Goal: Navigation & Orientation: Find specific page/section

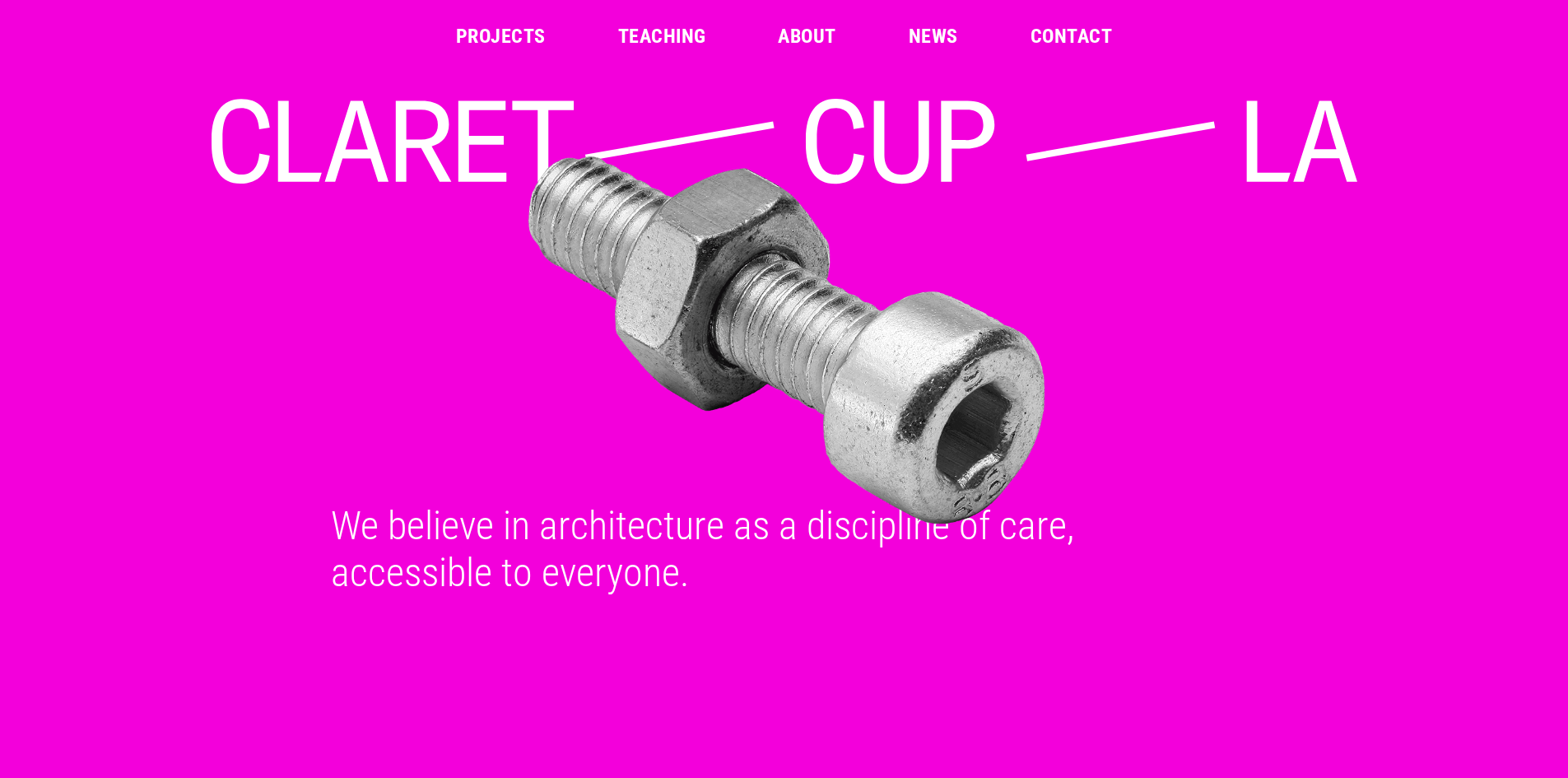
click at [504, 34] on link "Projects" at bounding box center [500, 36] width 90 height 20
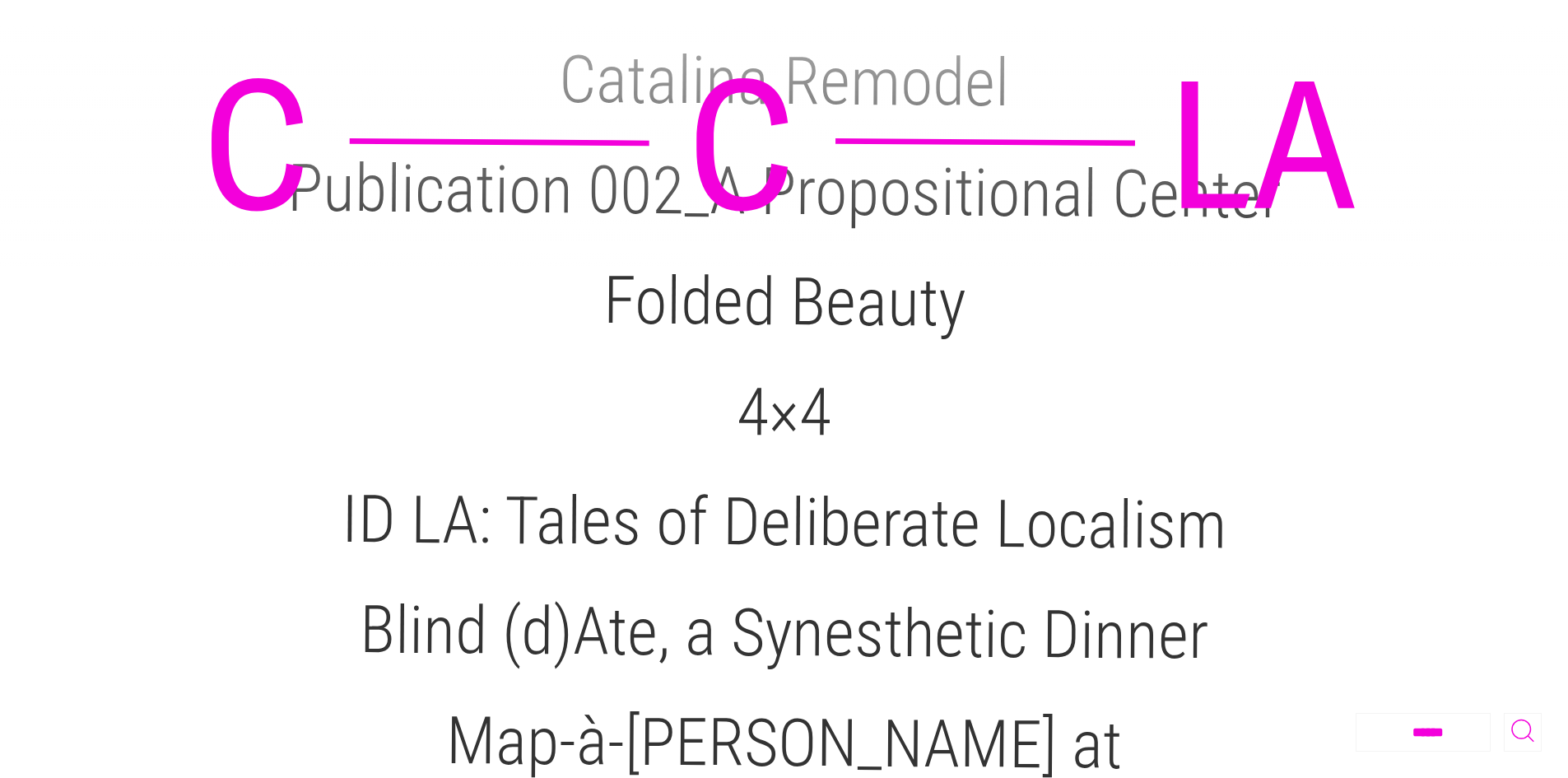
scroll to position [1358, 0]
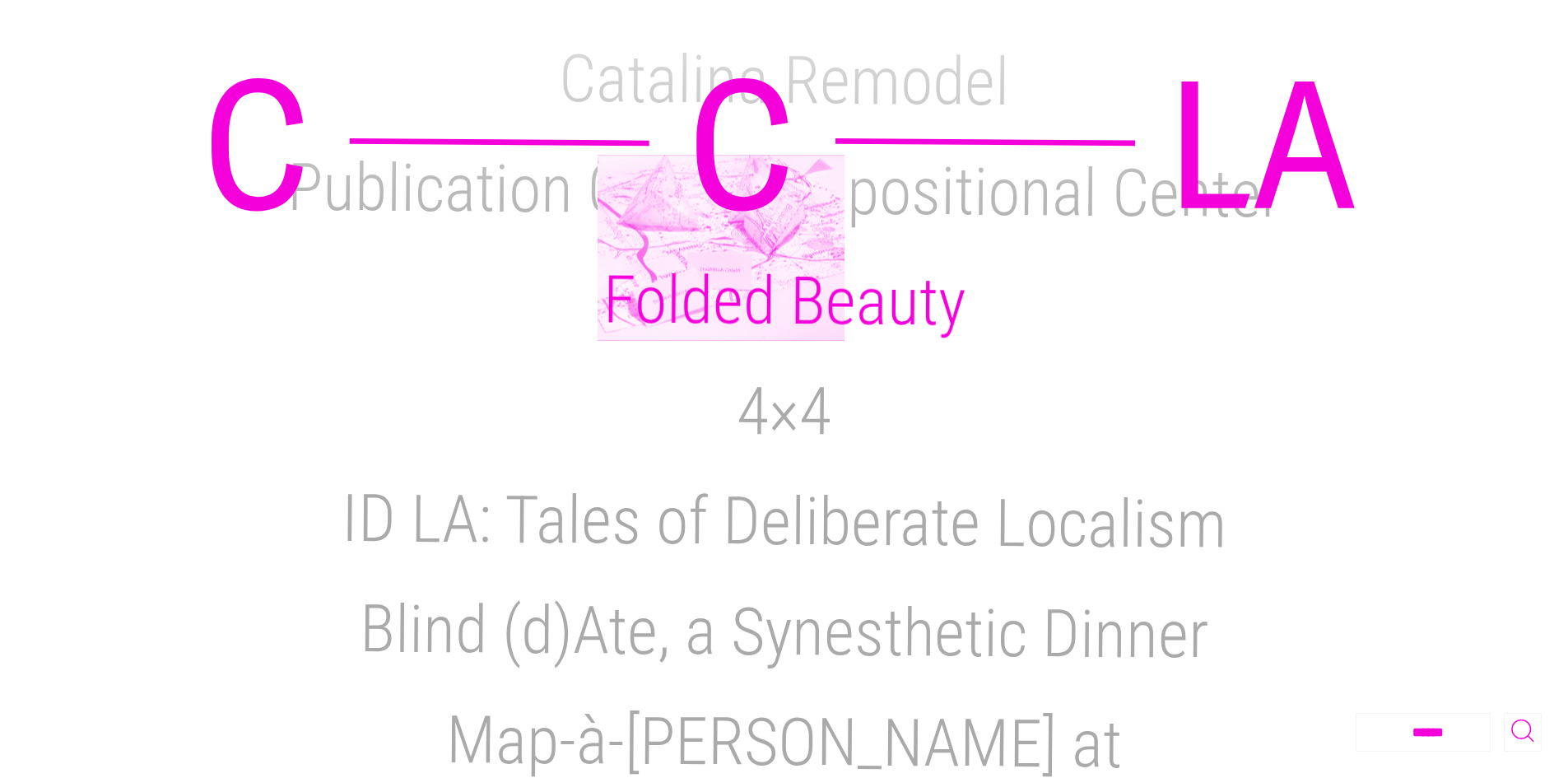
click at [721, 261] on h2 "Folded Beauty" at bounding box center [784, 300] width 363 height 80
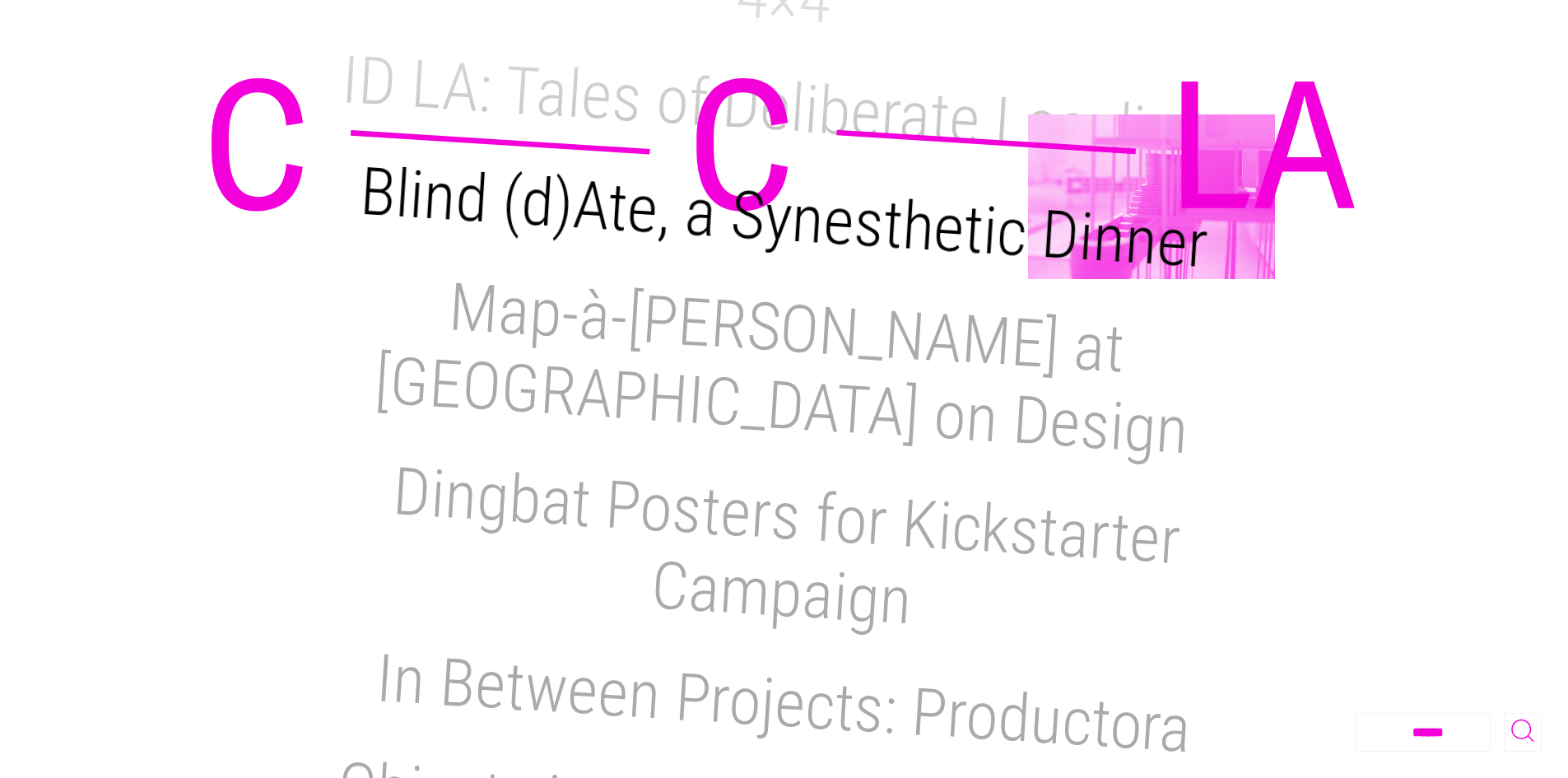
scroll to position [1774, 0]
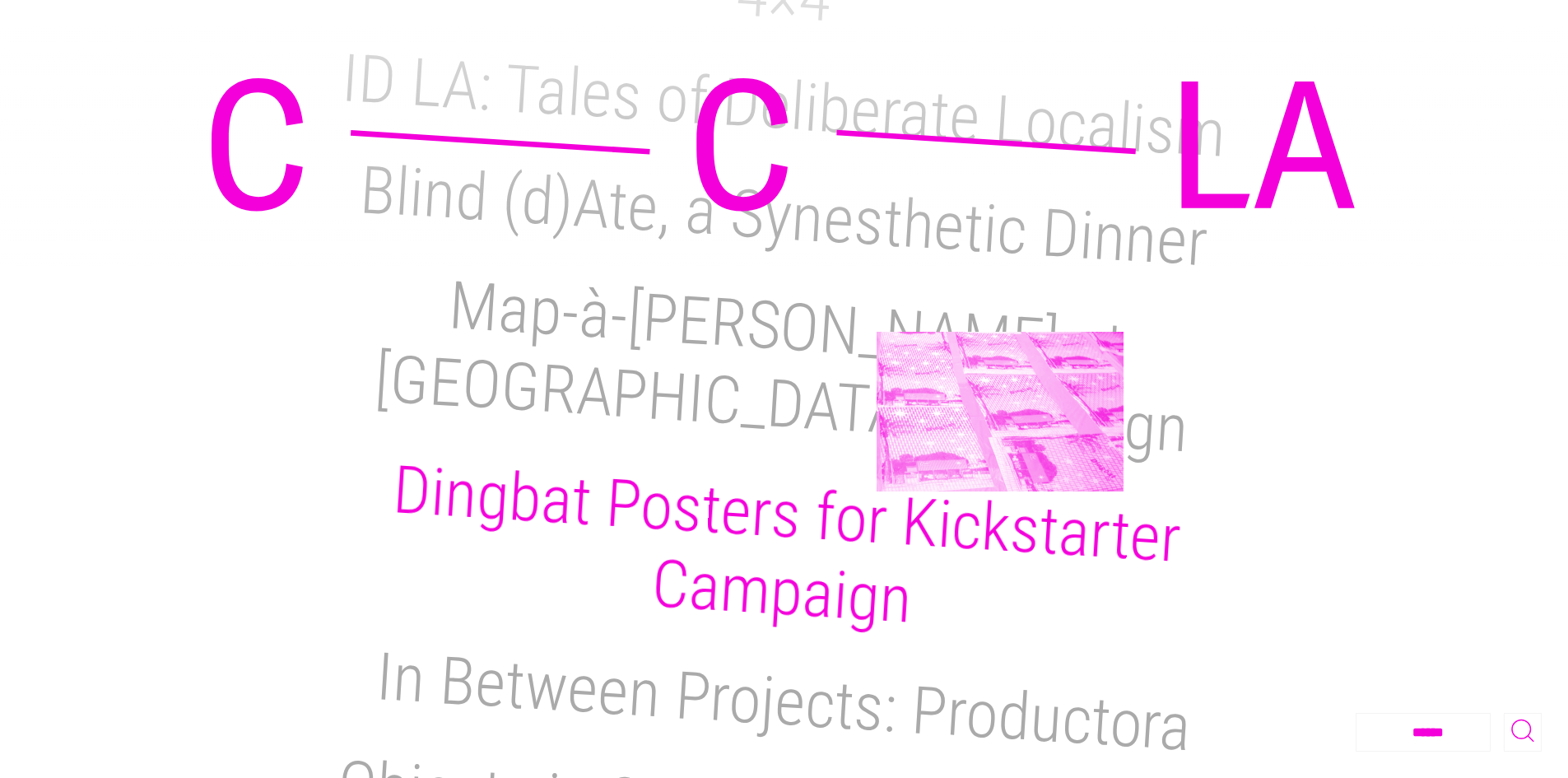
click at [1000, 451] on h2 "Dingbat Posters for Kickstarter Campaign" at bounding box center [785, 545] width 792 height 188
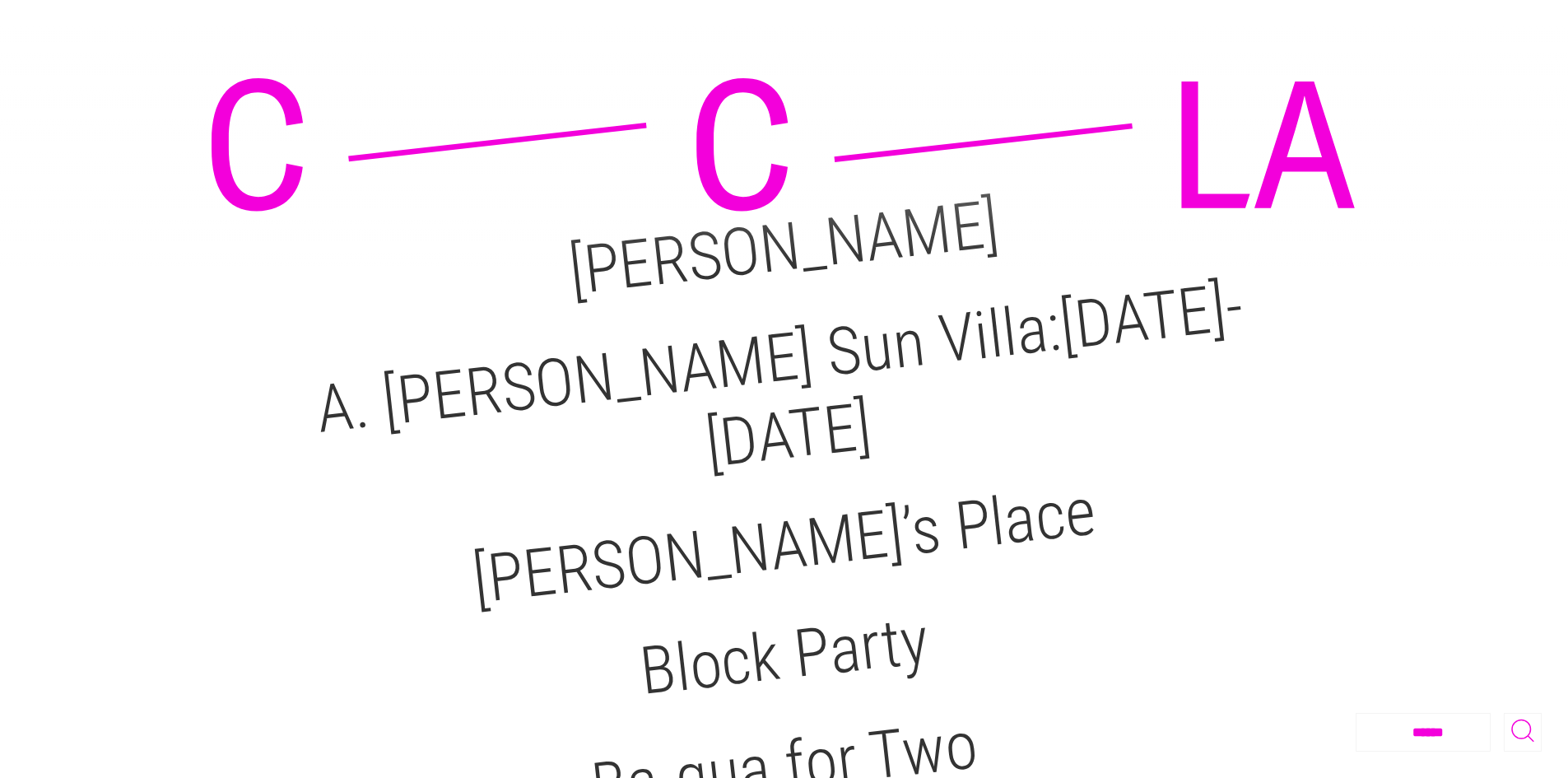
scroll to position [0, 0]
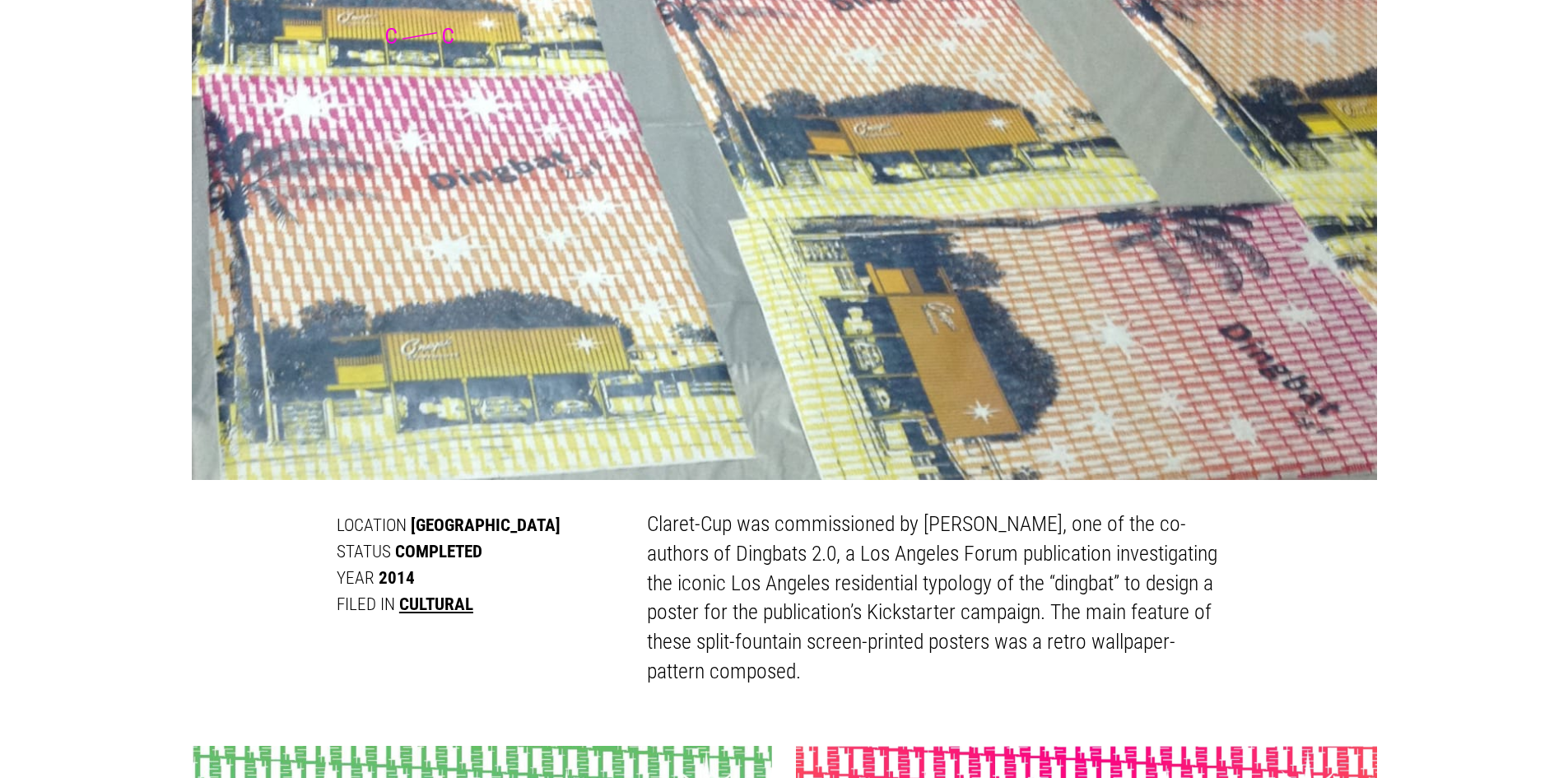
scroll to position [467, 0]
